Goal: Transaction & Acquisition: Purchase product/service

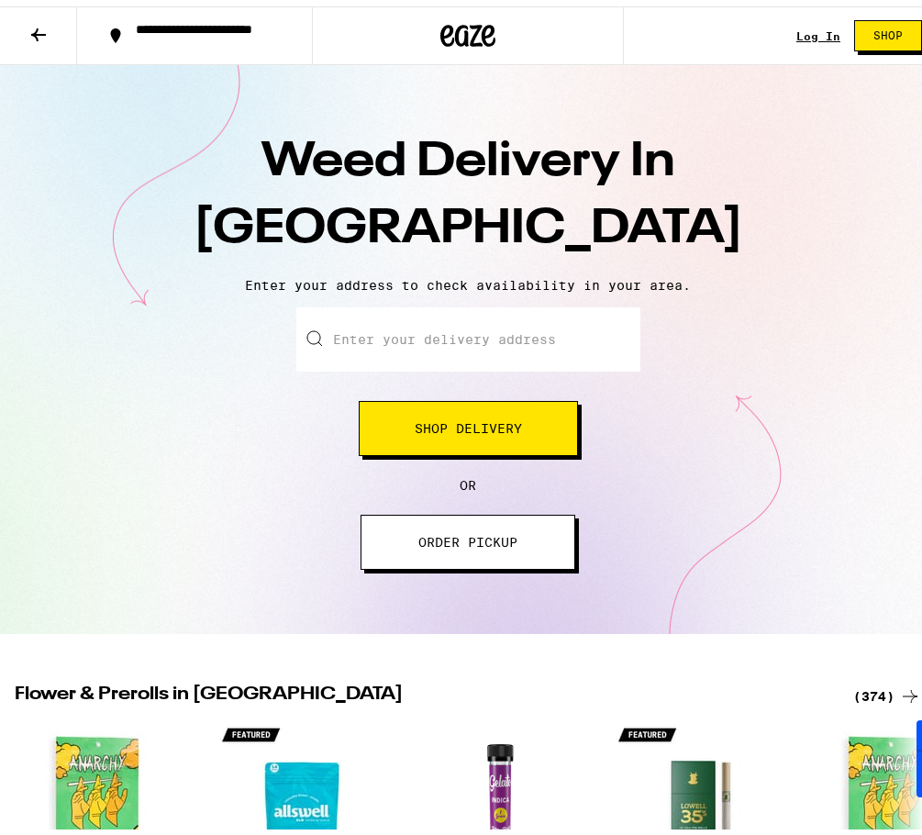
click at [501, 425] on span "Shop Delivery" at bounding box center [468, 422] width 107 height 13
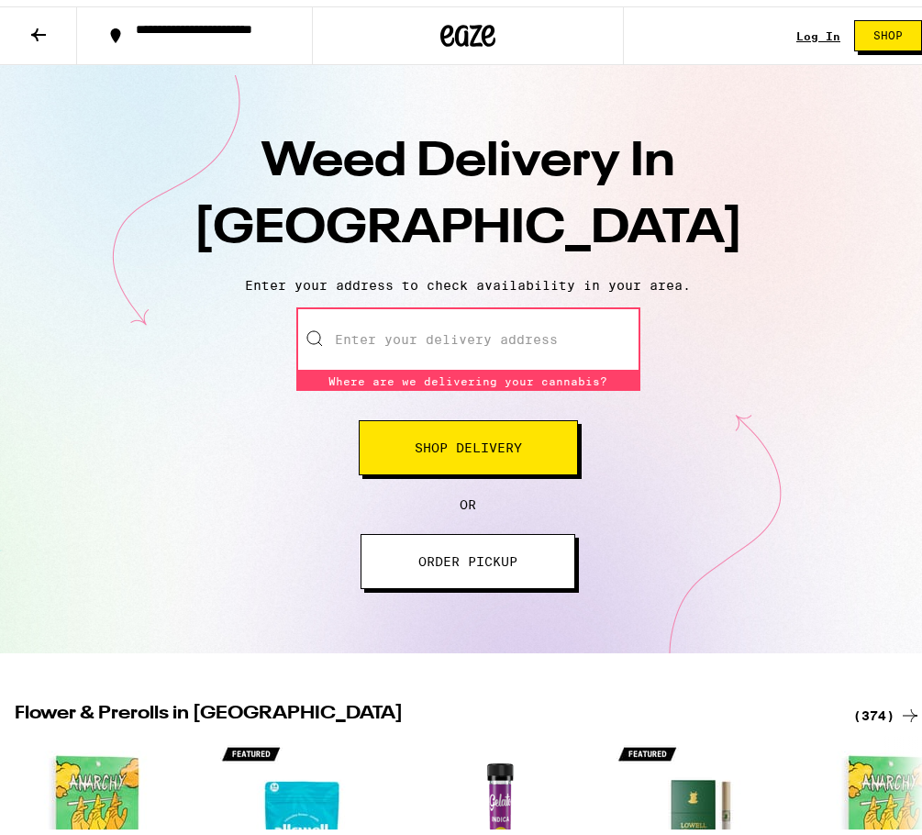
click at [473, 349] on input "Enter your delivery address" at bounding box center [468, 333] width 344 height 64
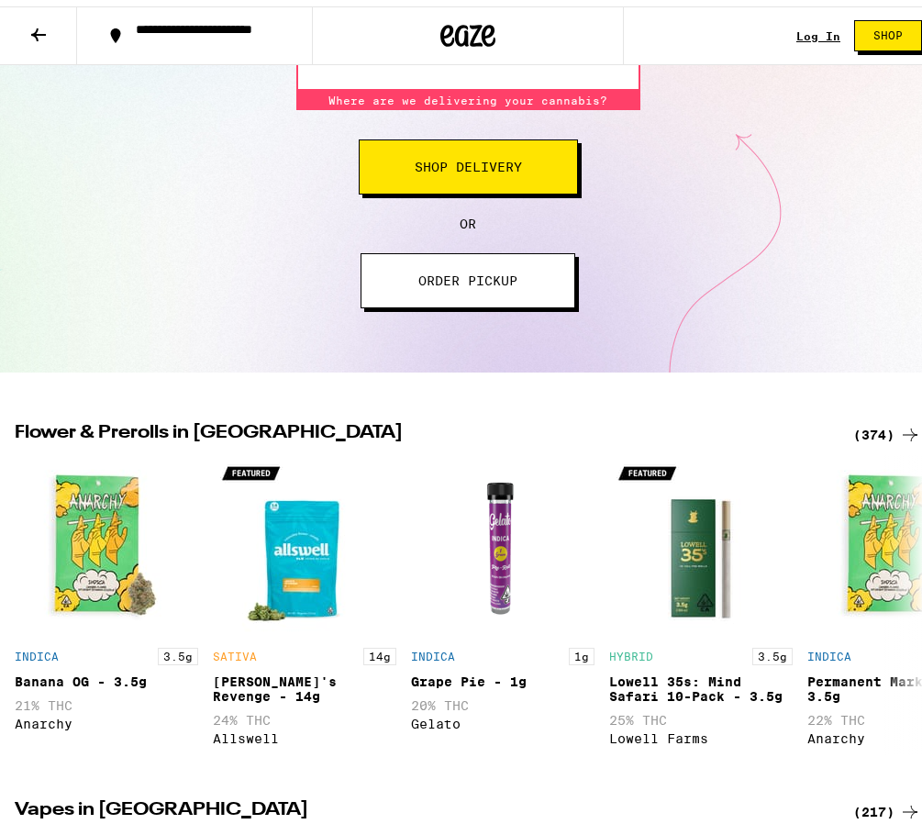
scroll to position [367, 0]
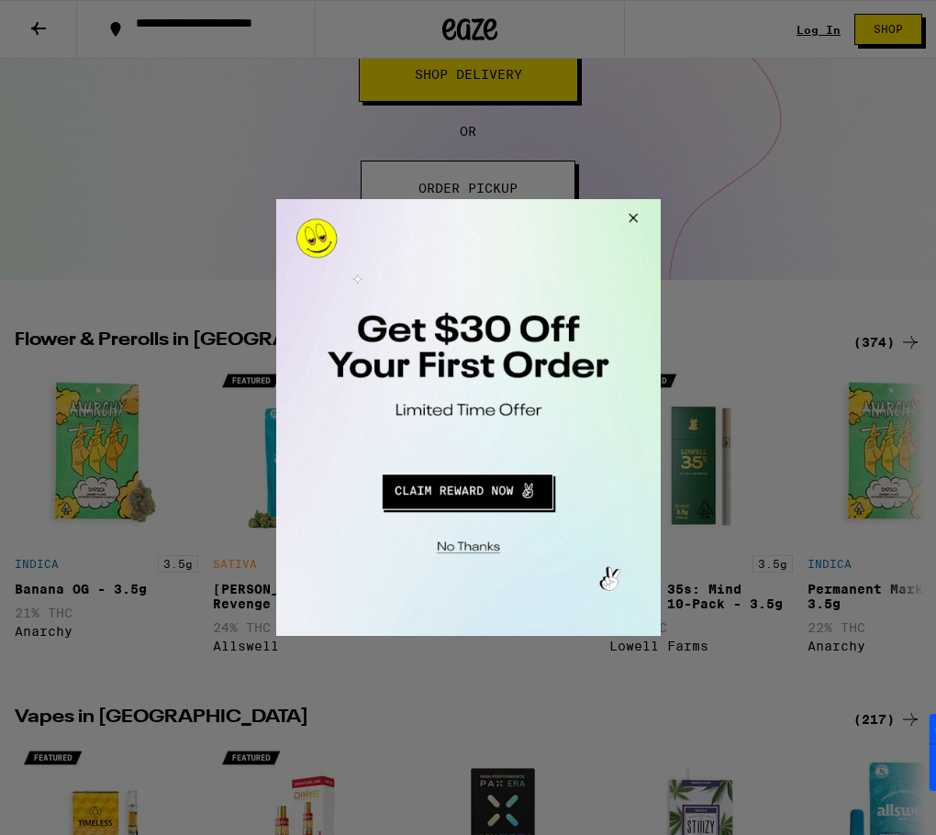
click at [630, 213] on button "Close Modal" at bounding box center [630, 221] width 50 height 44
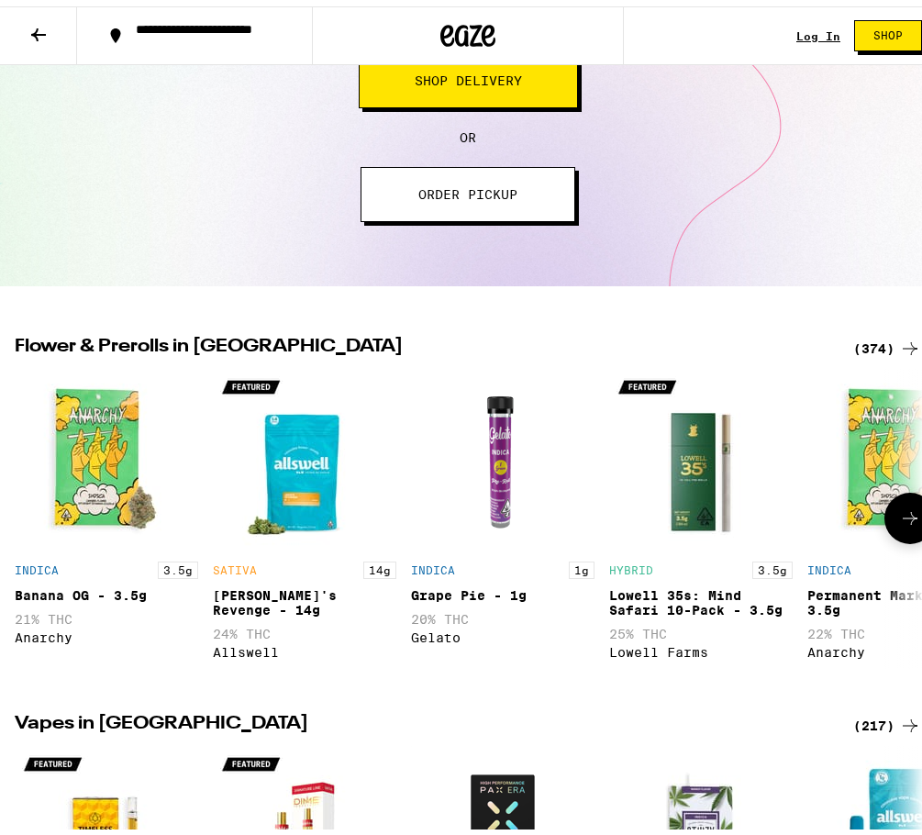
click at [125, 444] on img "Open page for Banana OG - 3.5g from Anarchy" at bounding box center [106, 453] width 183 height 183
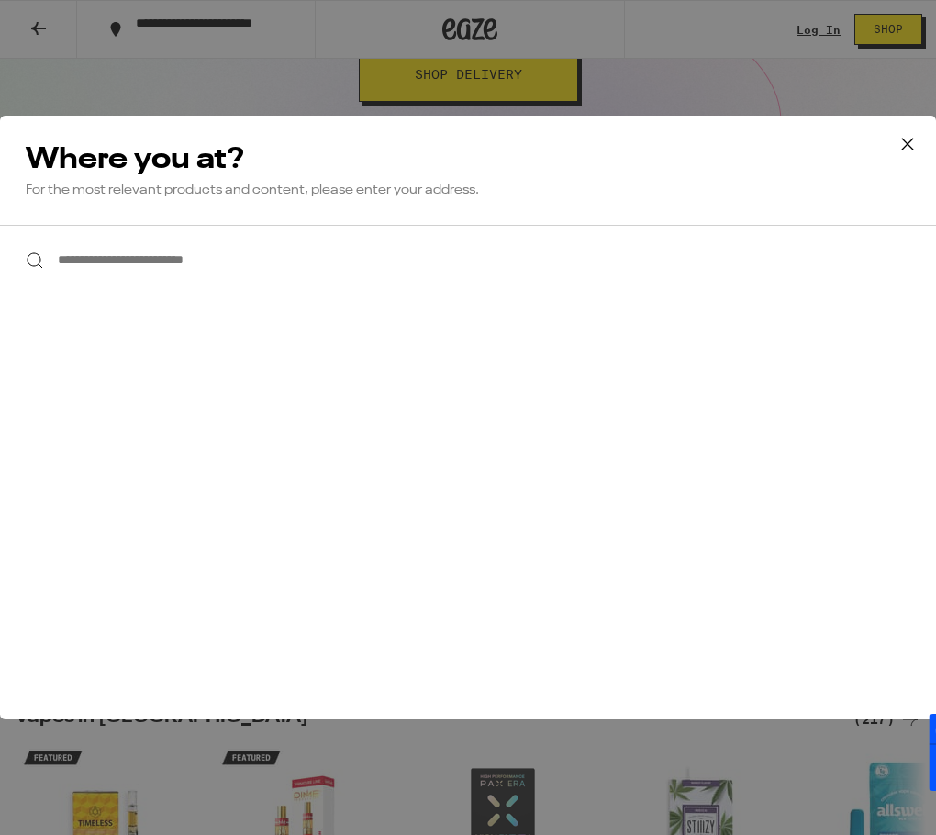
click at [907, 140] on icon at bounding box center [908, 144] width 28 height 28
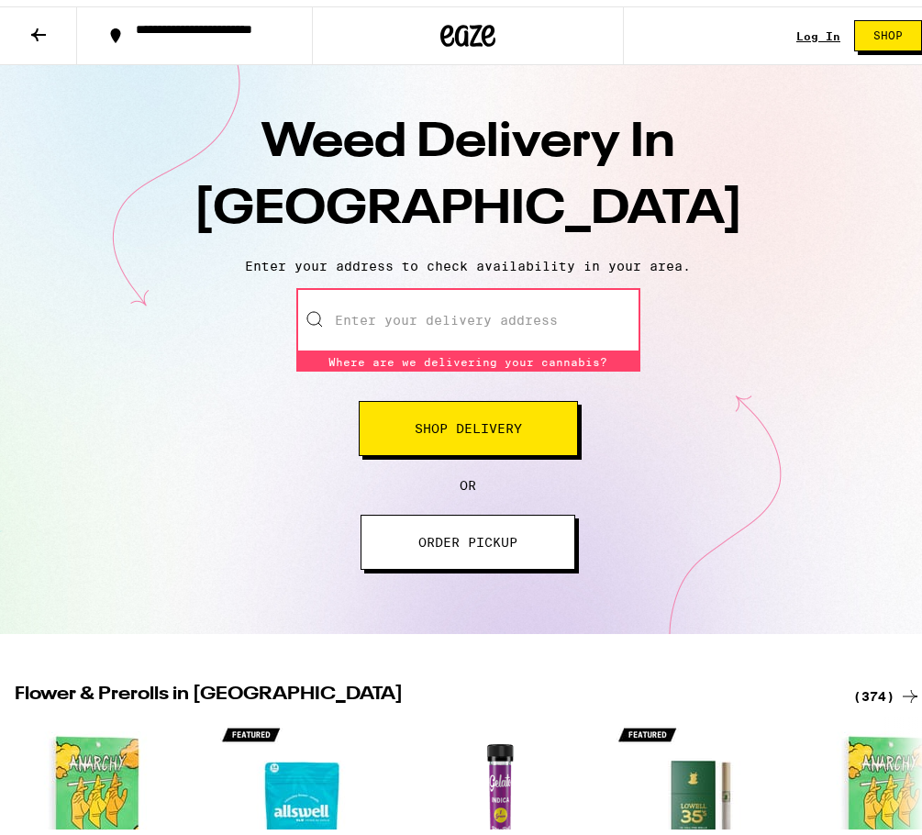
scroll to position [0, 0]
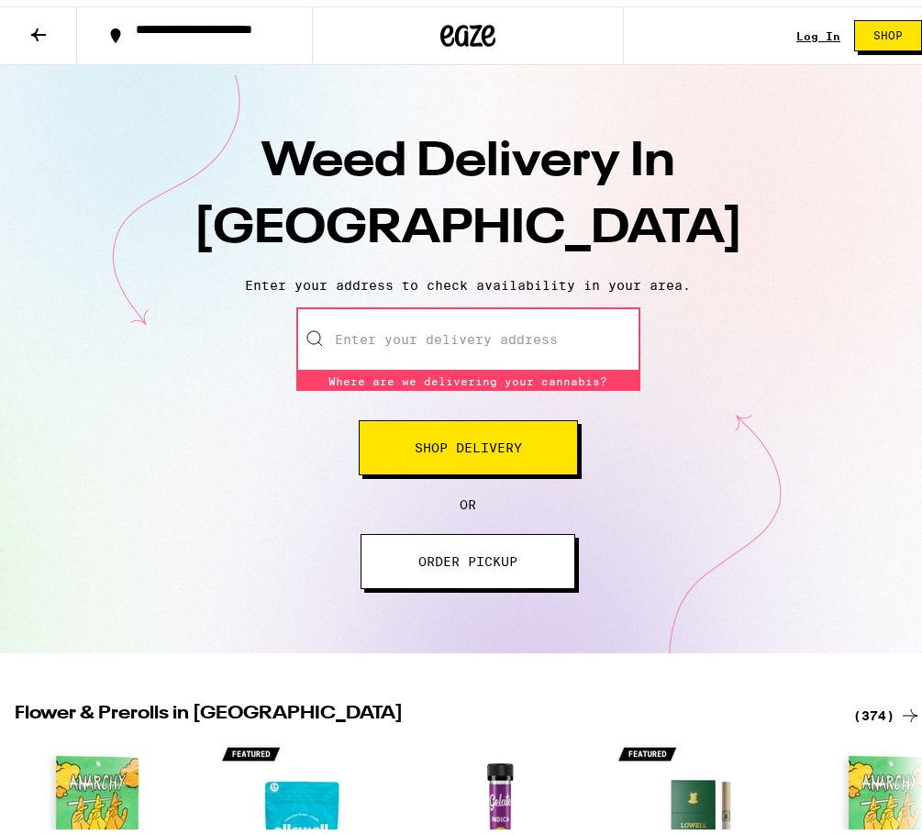
click at [880, 15] on button "Shop" at bounding box center [888, 29] width 68 height 31
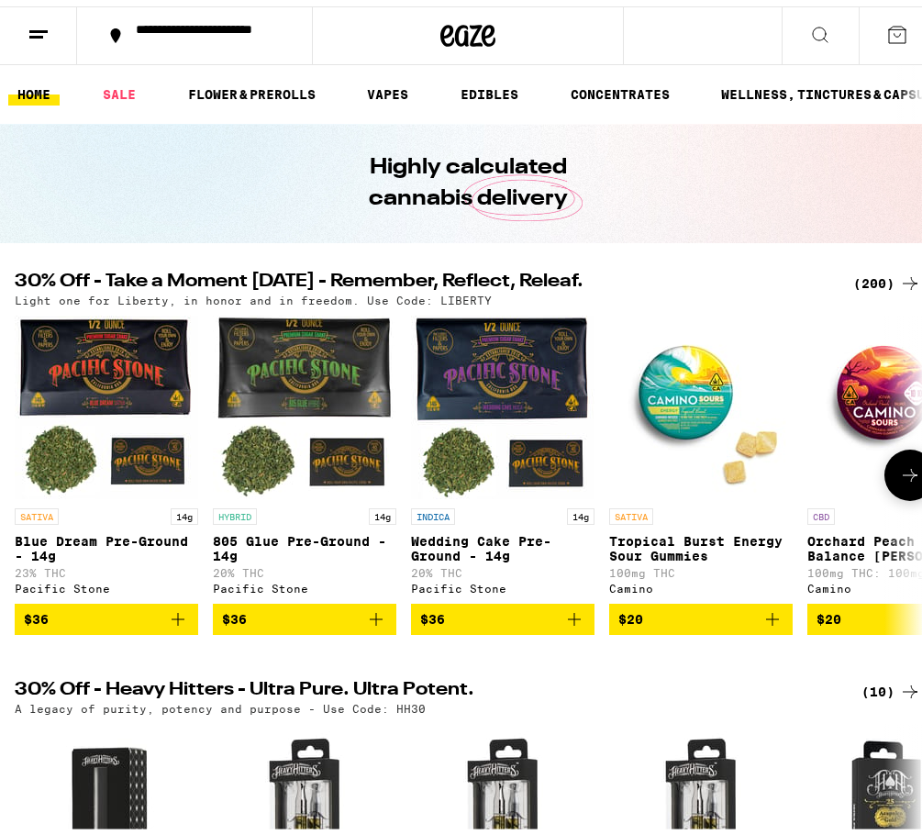
click at [120, 615] on span "$36" at bounding box center [106, 613] width 165 height 22
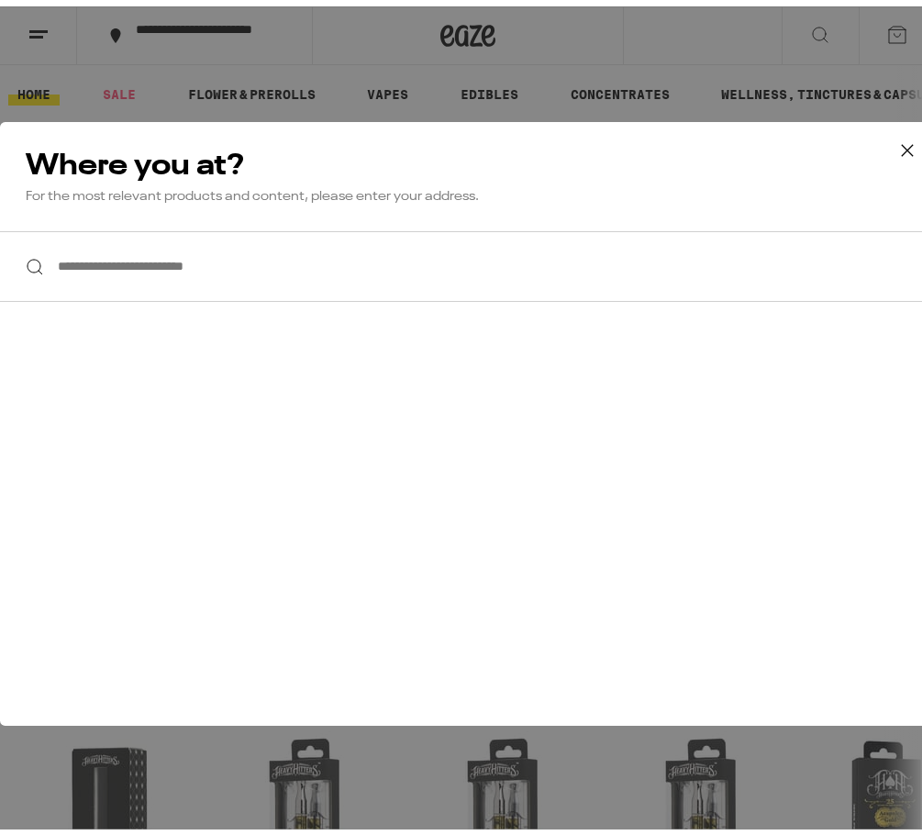
click at [221, 270] on input "**********" at bounding box center [468, 260] width 936 height 71
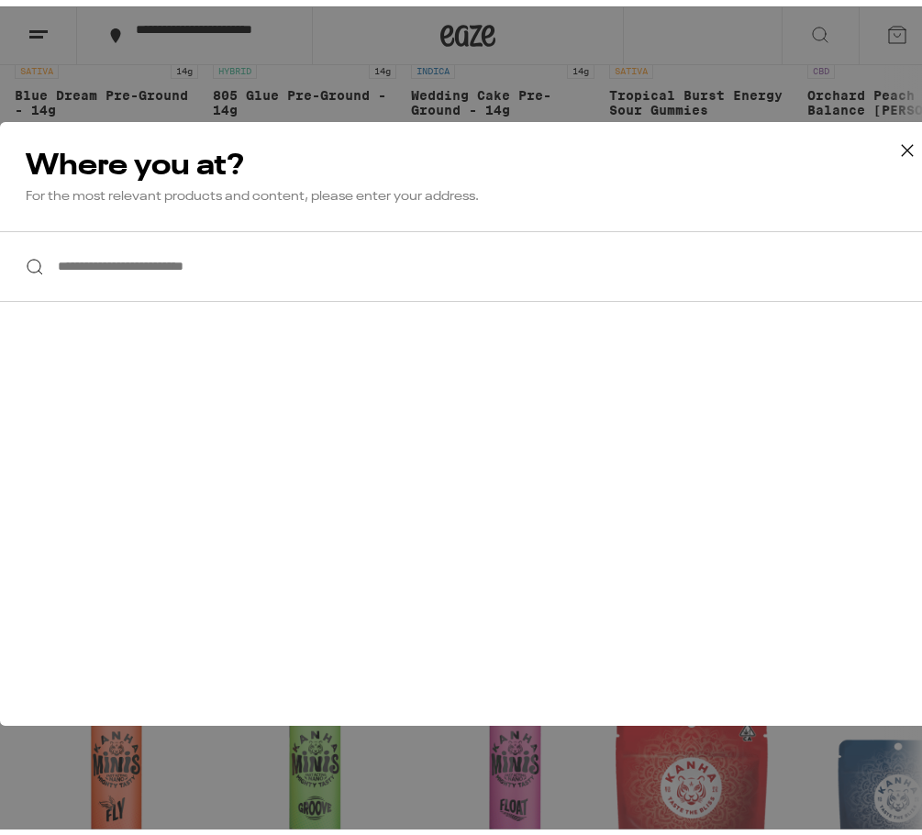
scroll to position [642, 0]
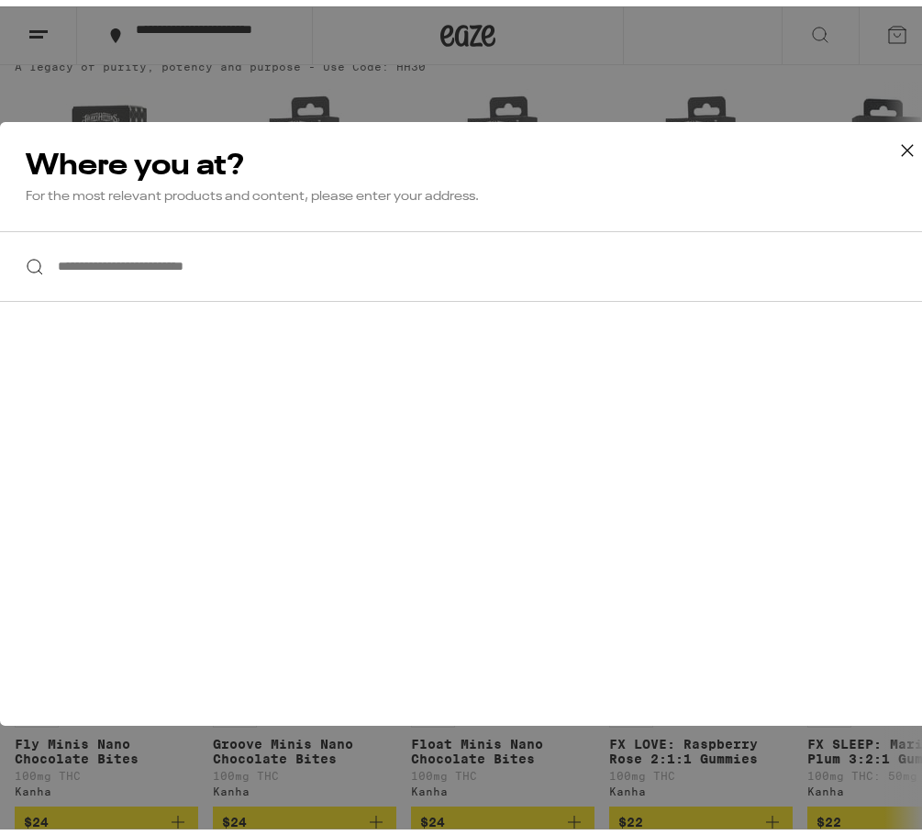
click at [894, 145] on icon at bounding box center [908, 144] width 28 height 28
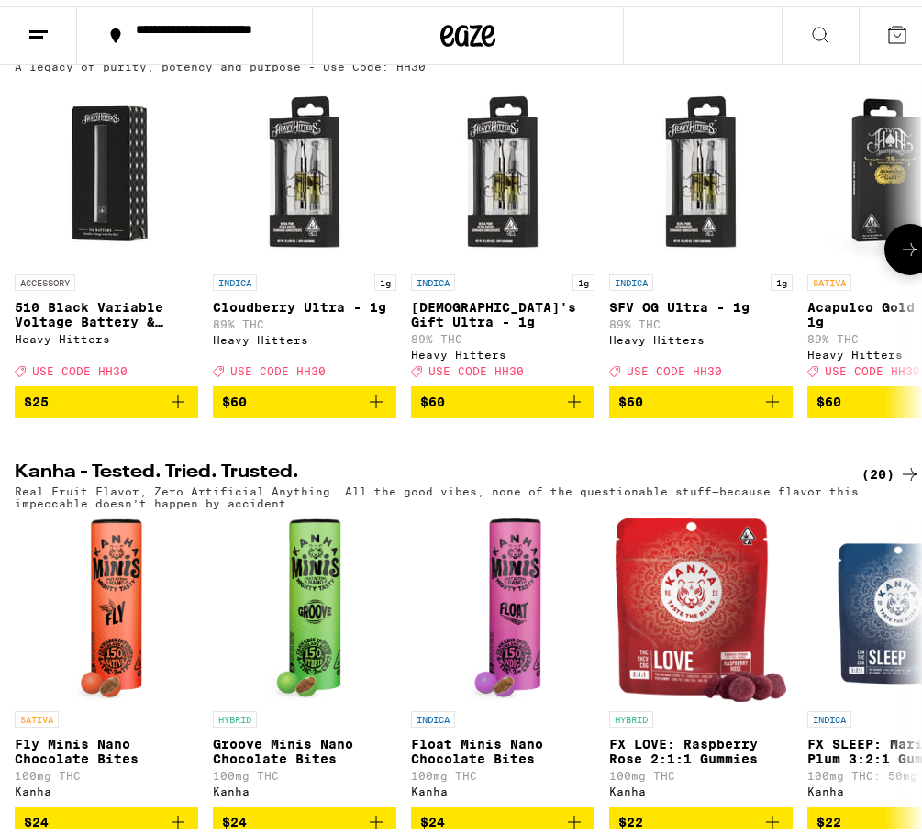
click at [278, 411] on button "$60" at bounding box center [304, 395] width 183 height 31
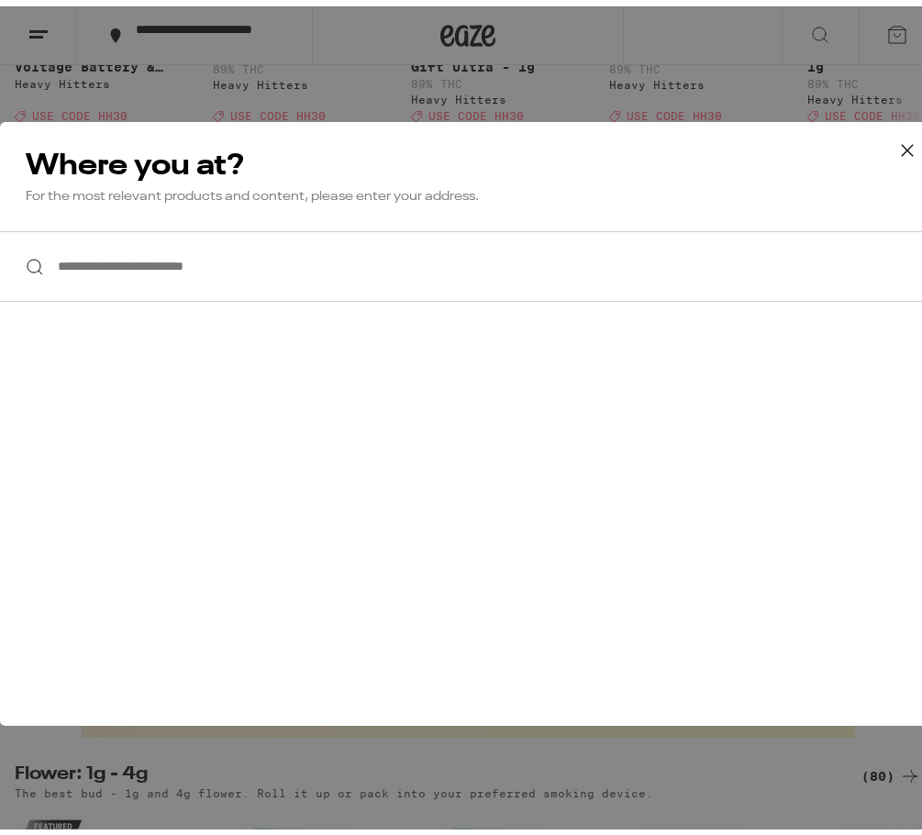
scroll to position [917, 0]
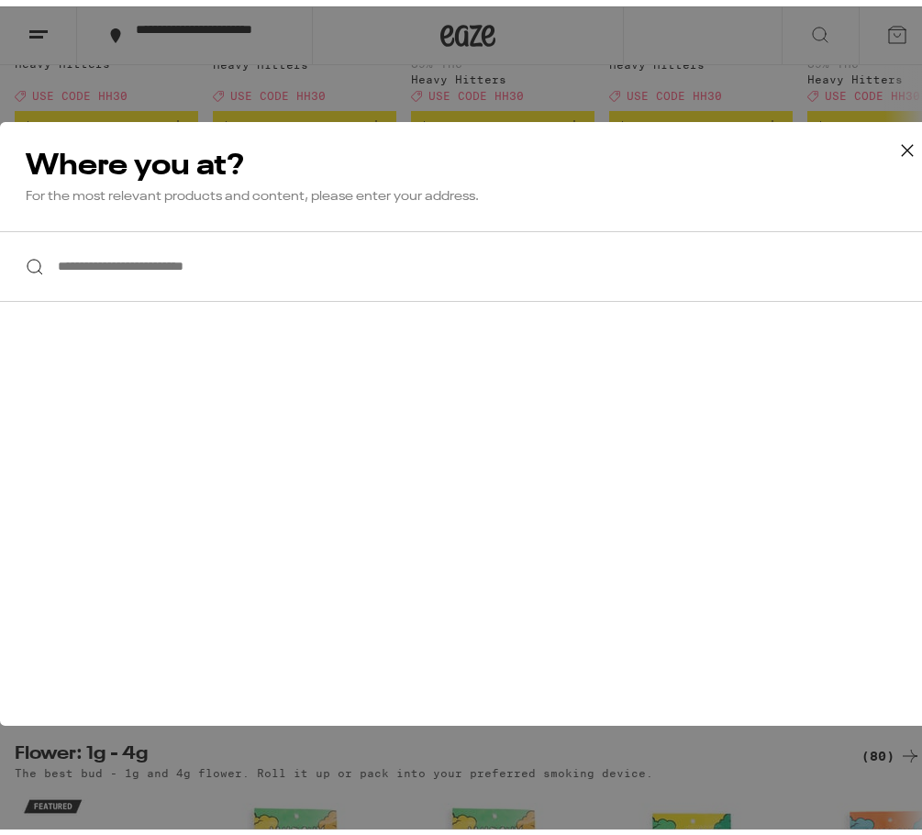
click at [406, 73] on div "**********" at bounding box center [468, 417] width 936 height 835
